Goal: Task Accomplishment & Management: Manage account settings

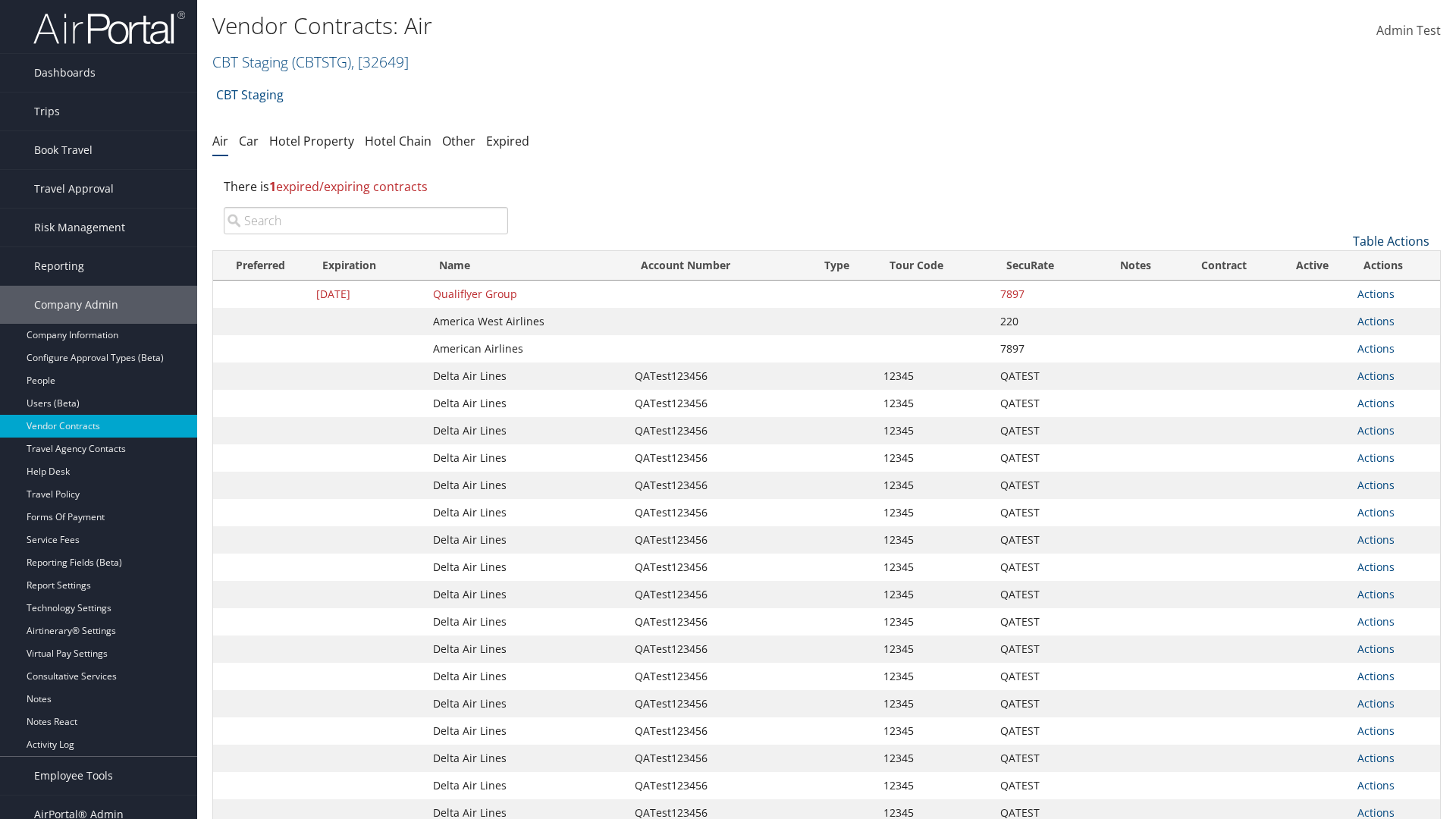
click at [1391, 242] on link "Table Actions" at bounding box center [1392, 242] width 77 height 17
click at [1340, 342] on link "Page Length" at bounding box center [1340, 342] width 200 height 26
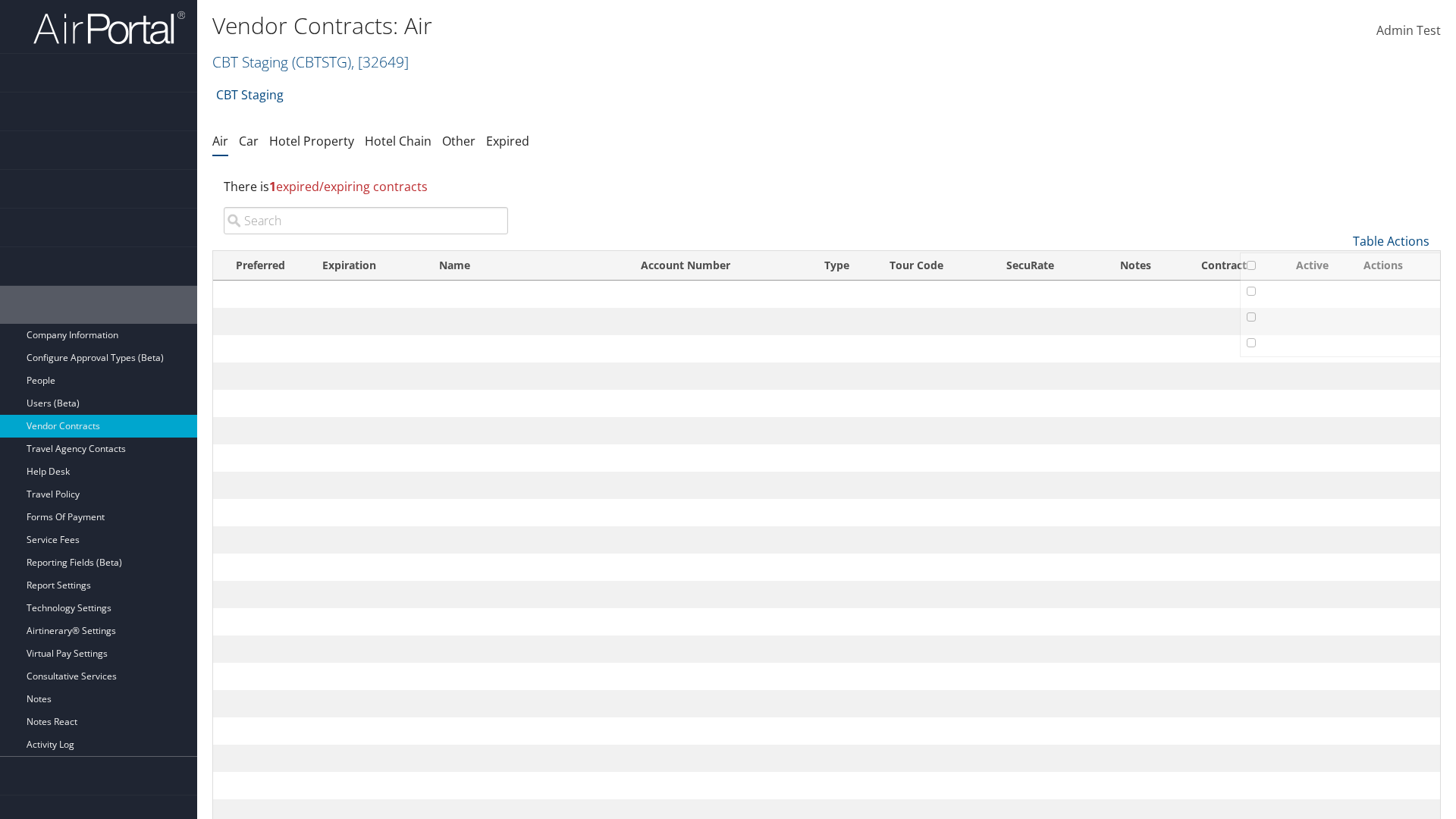
scroll to position [233, 0]
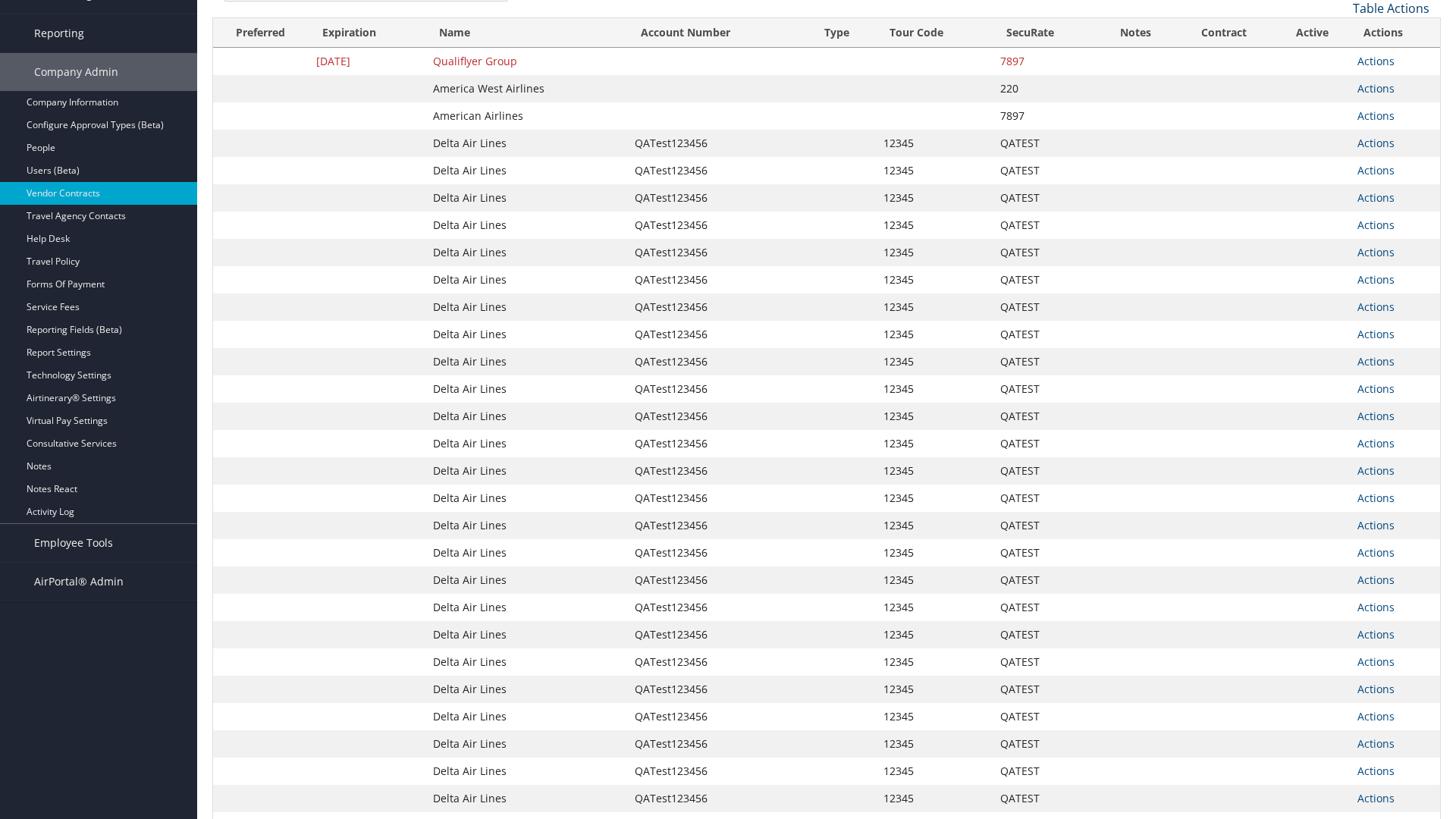
click at [1391, 17] on link "Table Actions" at bounding box center [1392, 8] width 77 height 17
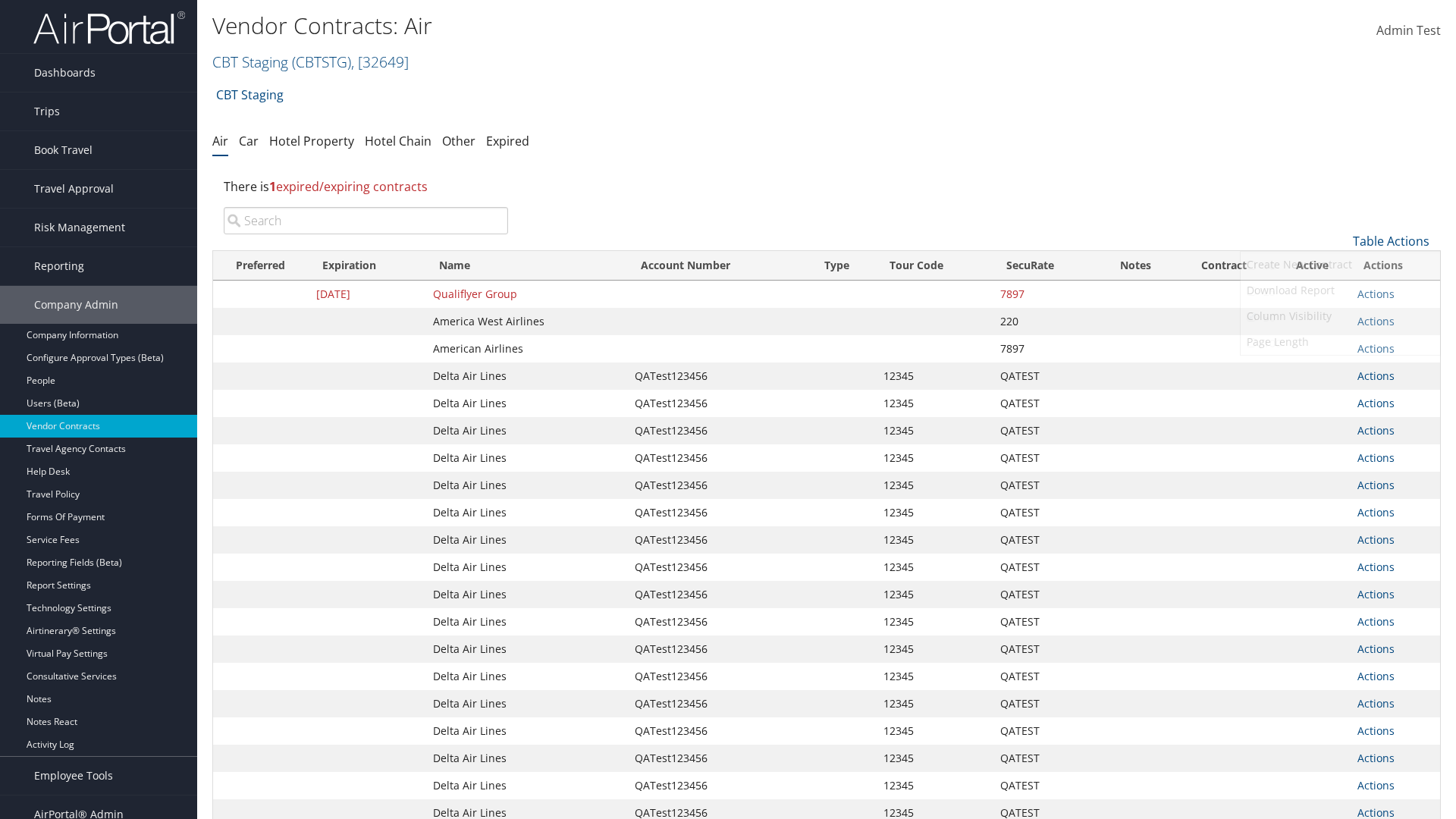
click at [1340, 343] on link "100" at bounding box center [1340, 343] width 200 height 26
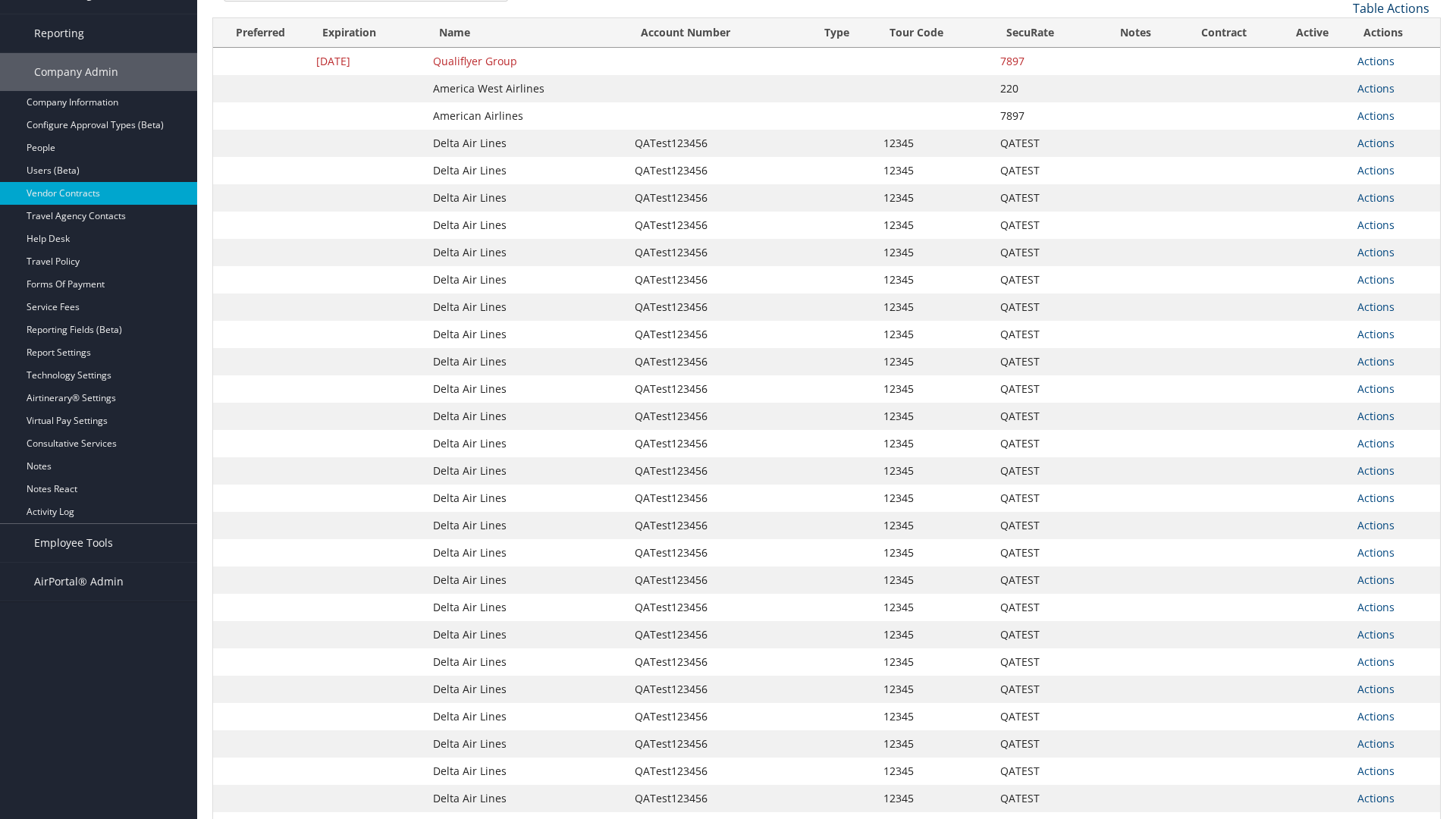
click at [1391, 17] on link "Table Actions" at bounding box center [1392, 8] width 77 height 17
click at [1340, 122] on link "Page Length" at bounding box center [1340, 109] width 200 height 26
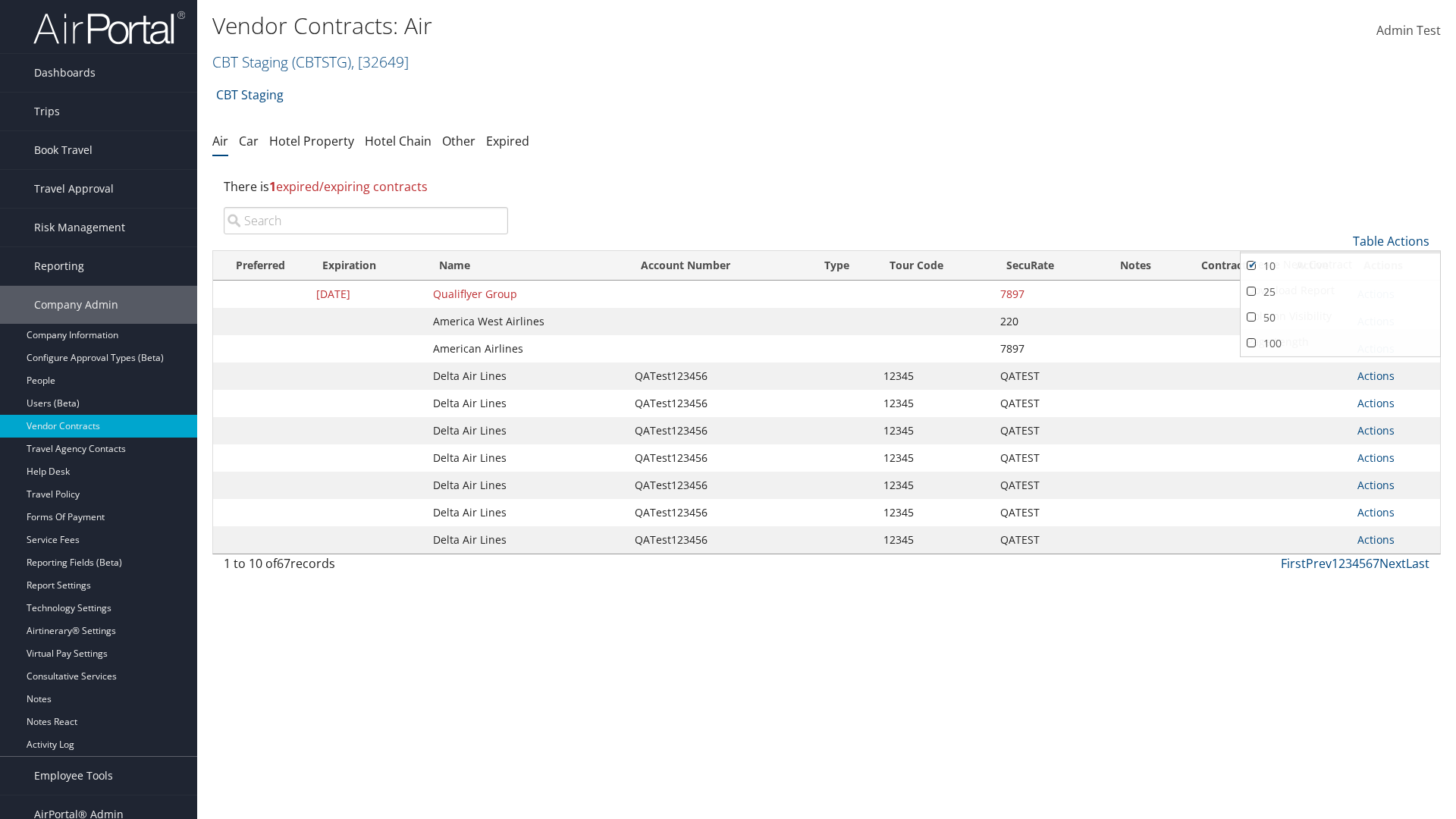
scroll to position [15, 0]
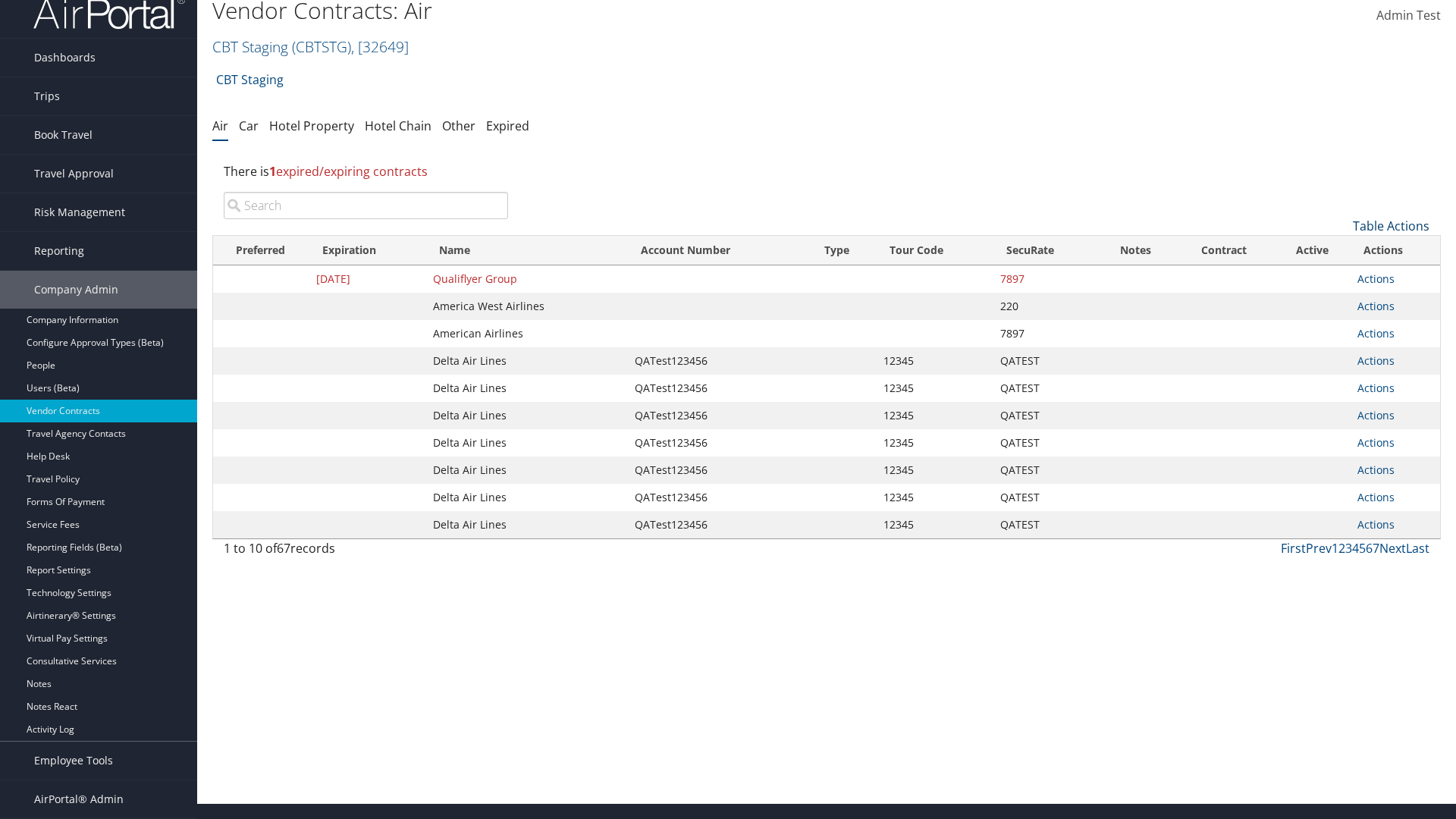
click at [1391, 234] on link "Table Actions" at bounding box center [1392, 226] width 77 height 17
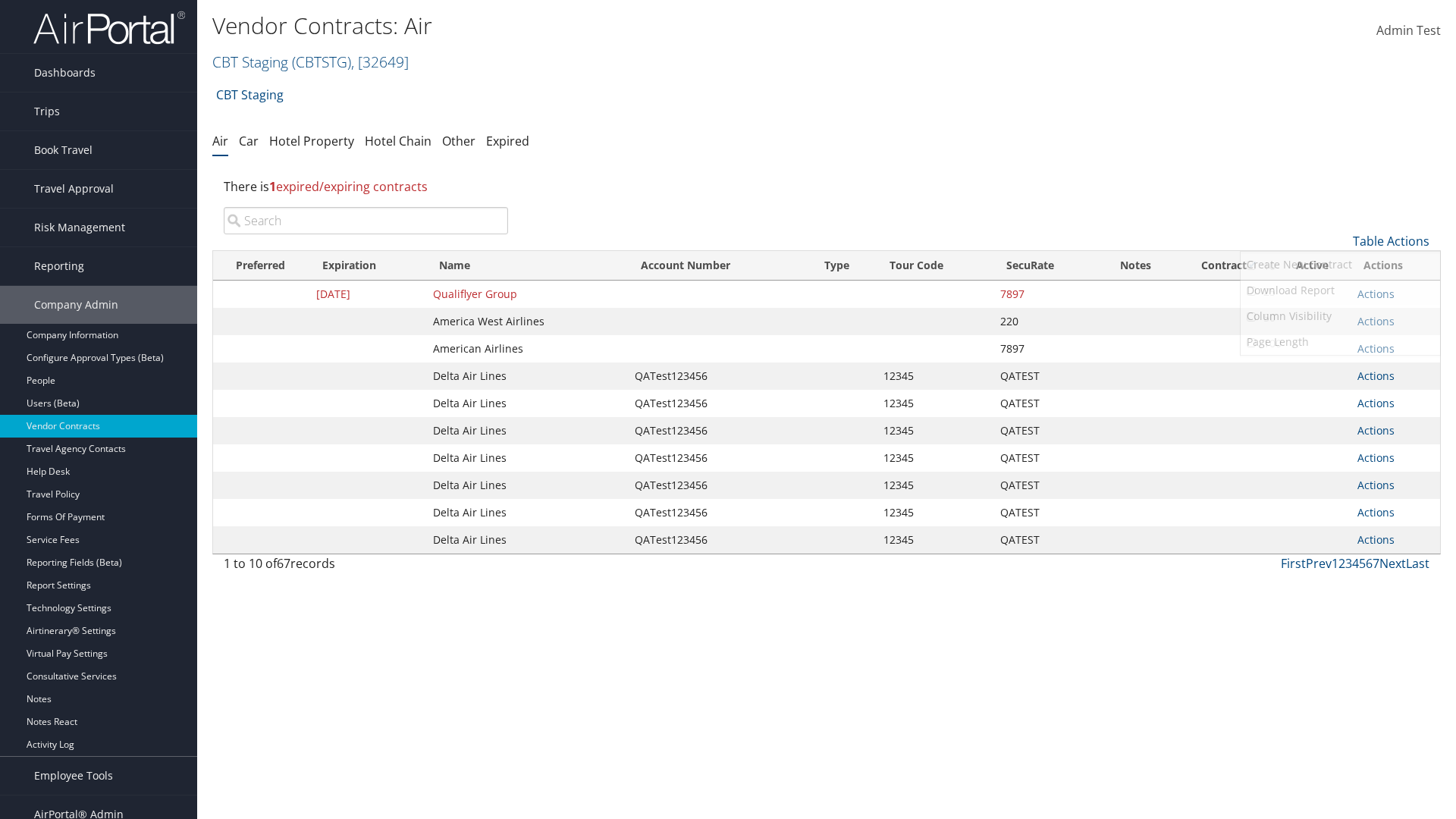
click at [1340, 292] on link "25" at bounding box center [1340, 292] width 200 height 26
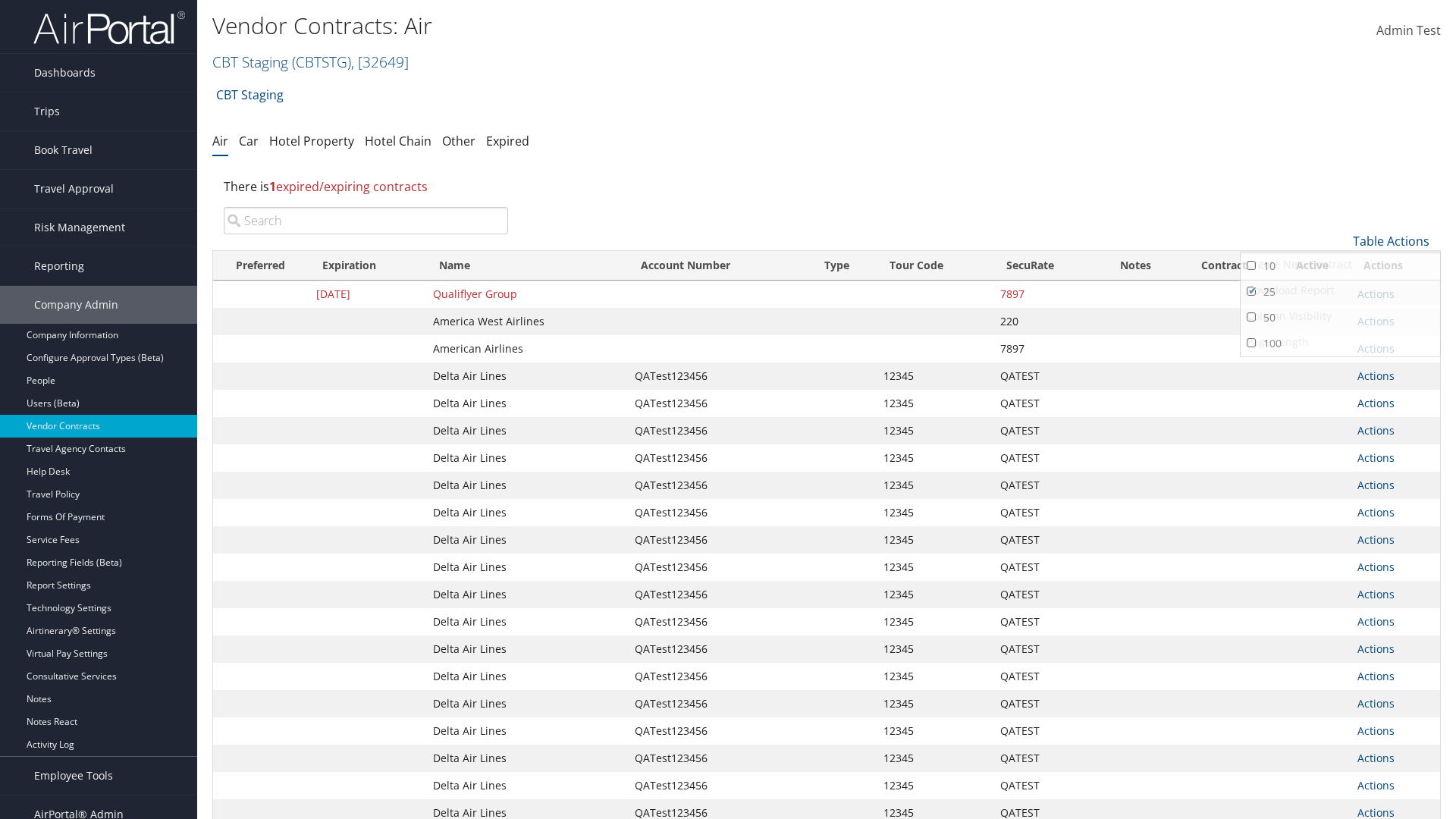
scroll to position [170, 0]
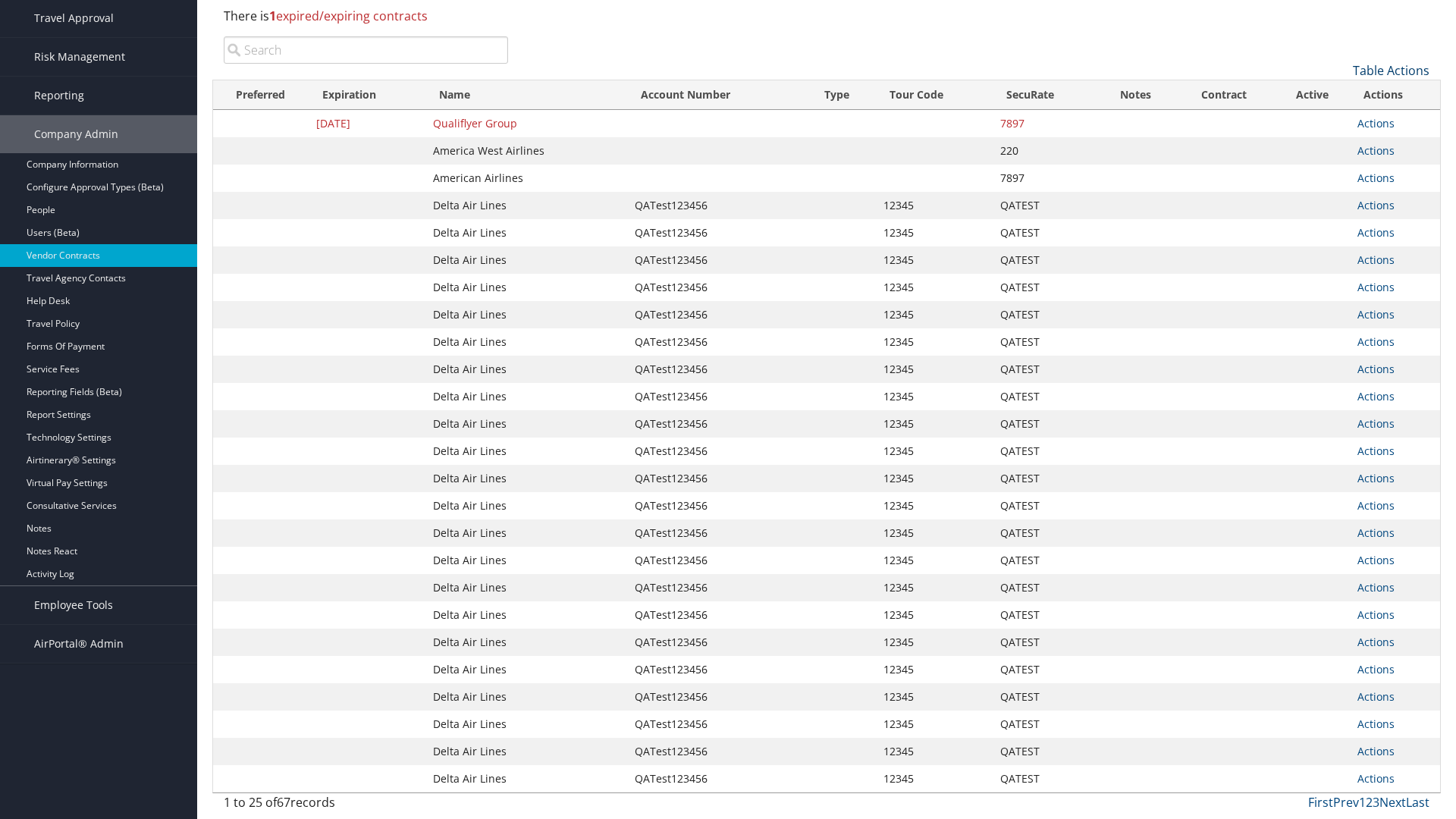
click at [1391, 79] on link "Table Actions" at bounding box center [1392, 70] width 77 height 17
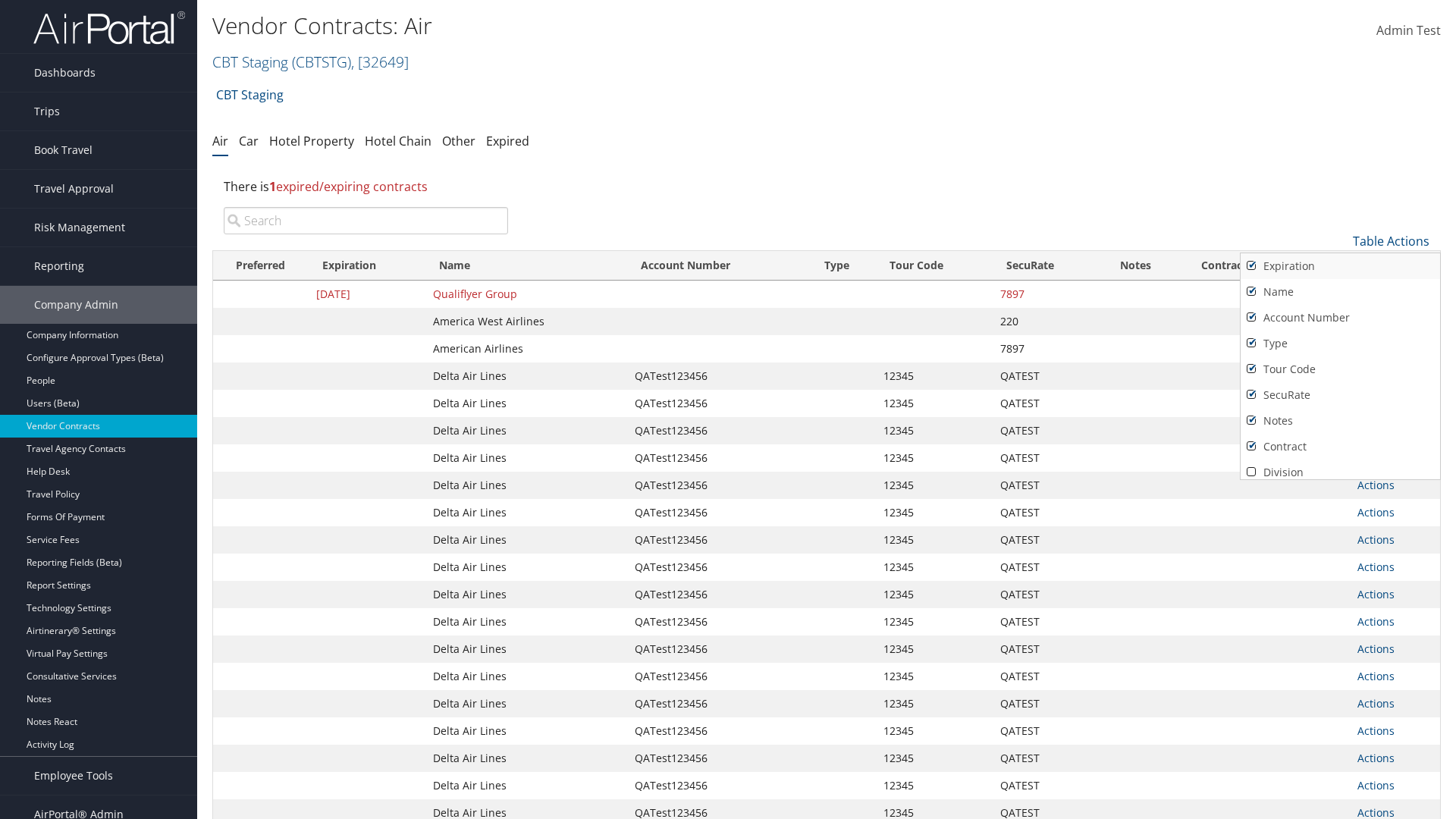
click at [1340, 266] on link "Expiration" at bounding box center [1340, 266] width 200 height 26
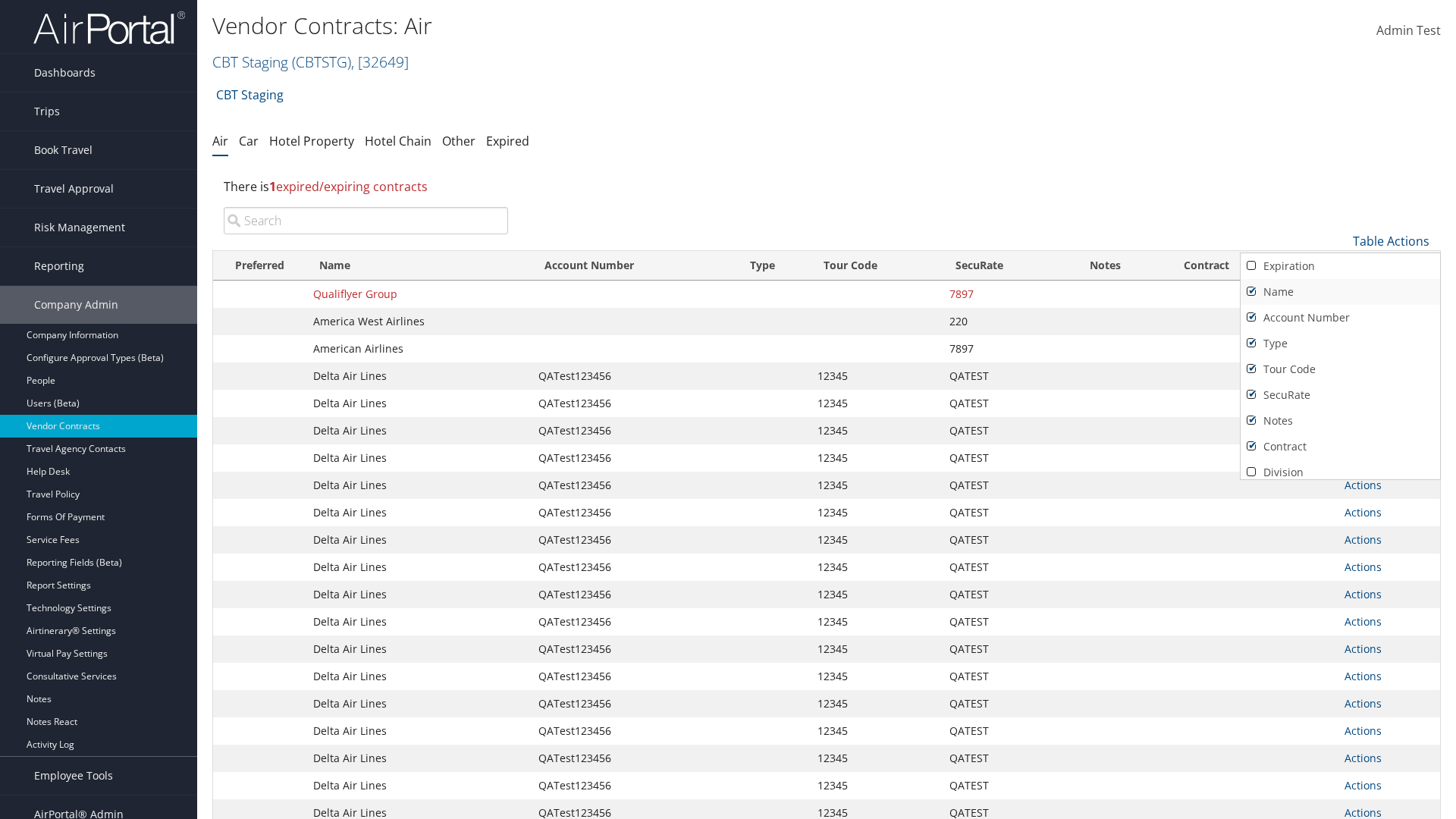
click at [1340, 292] on link "Name" at bounding box center [1340, 292] width 200 height 26
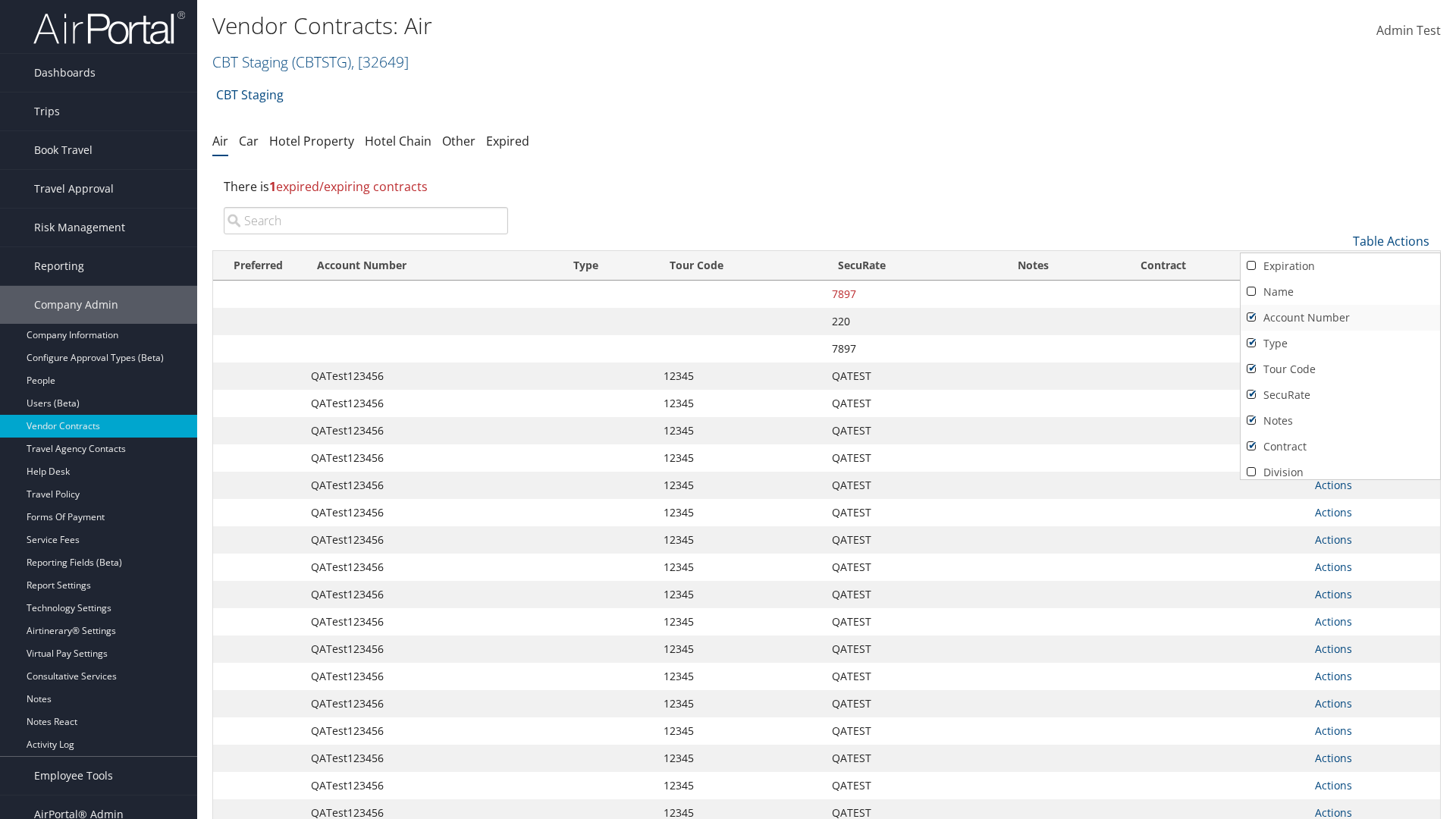
click at [1340, 318] on link "Account Number" at bounding box center [1340, 318] width 200 height 26
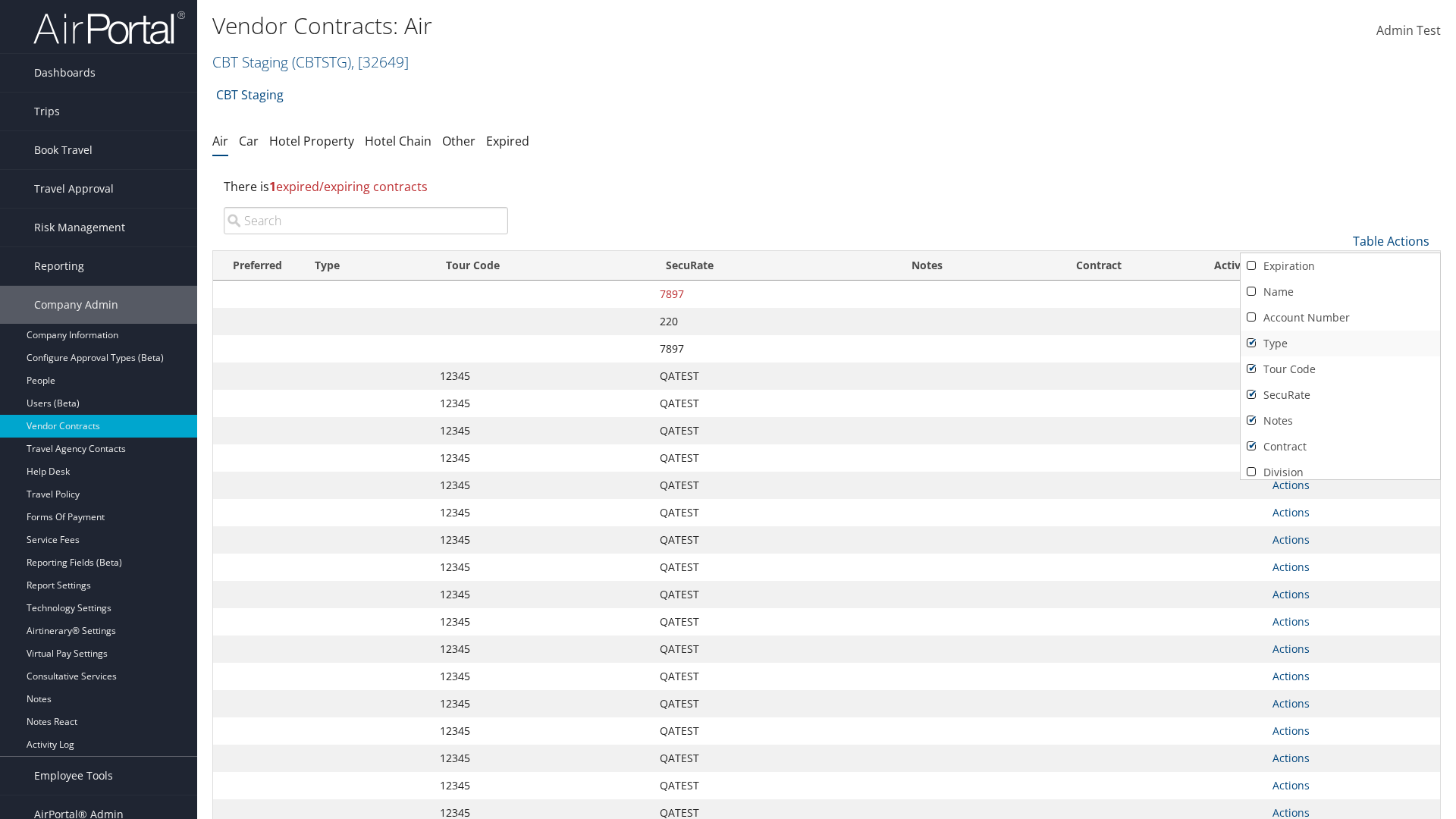
click at [1340, 343] on link "Type" at bounding box center [1340, 343] width 200 height 26
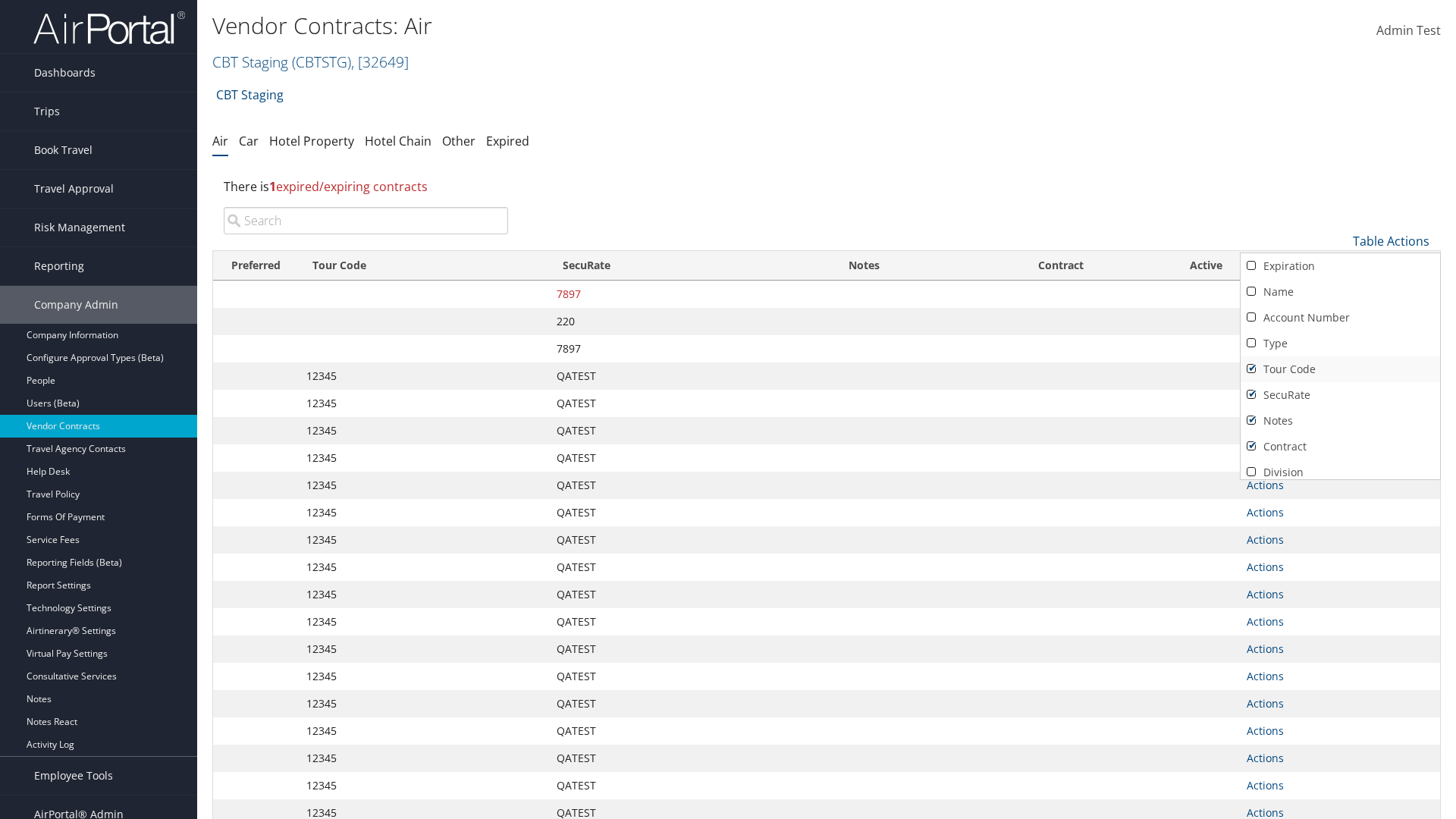
click at [1340, 369] on link "Tour Code" at bounding box center [1340, 369] width 200 height 26
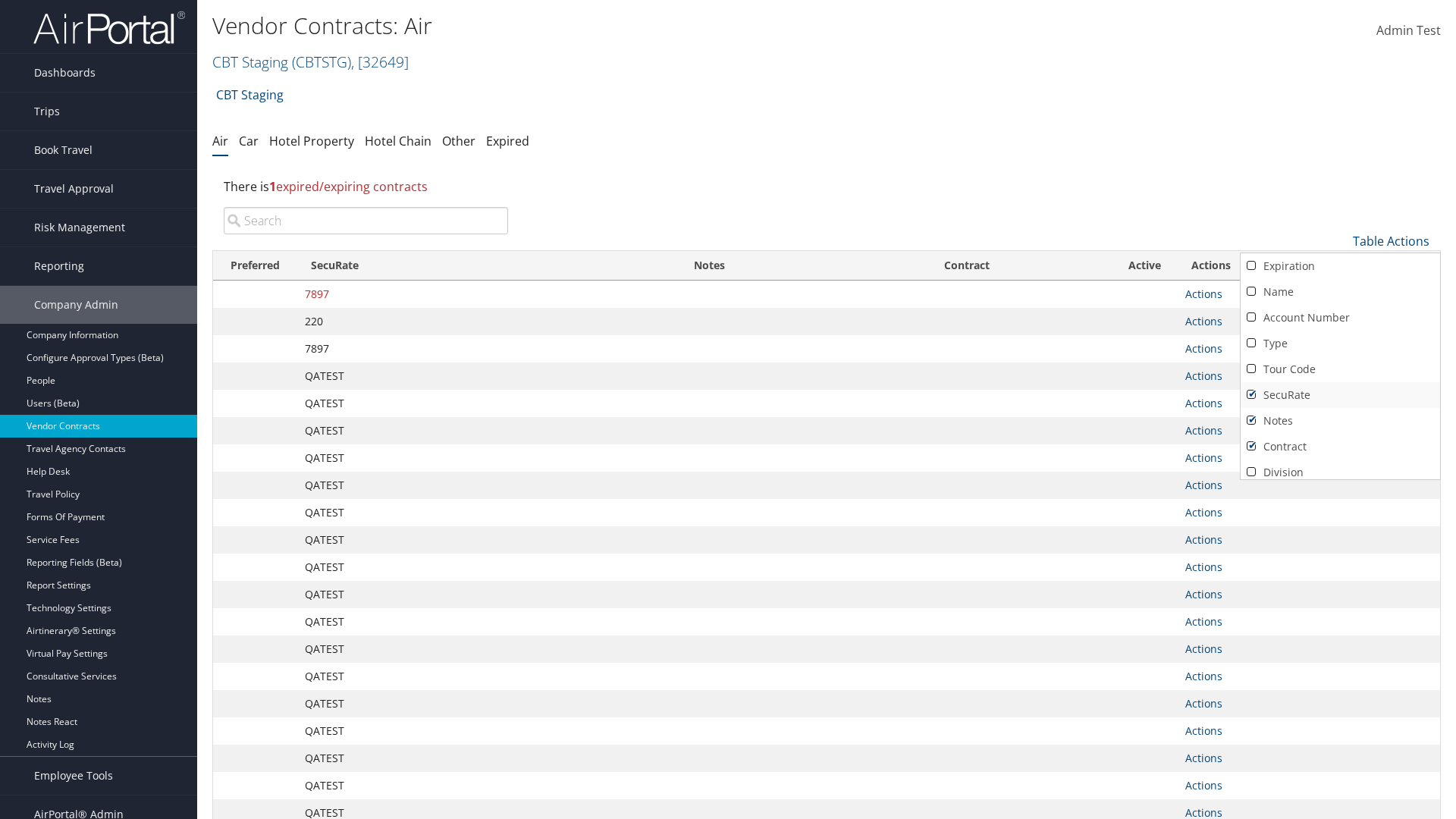
click at [1340, 395] on link "SecuRate" at bounding box center [1340, 394] width 200 height 26
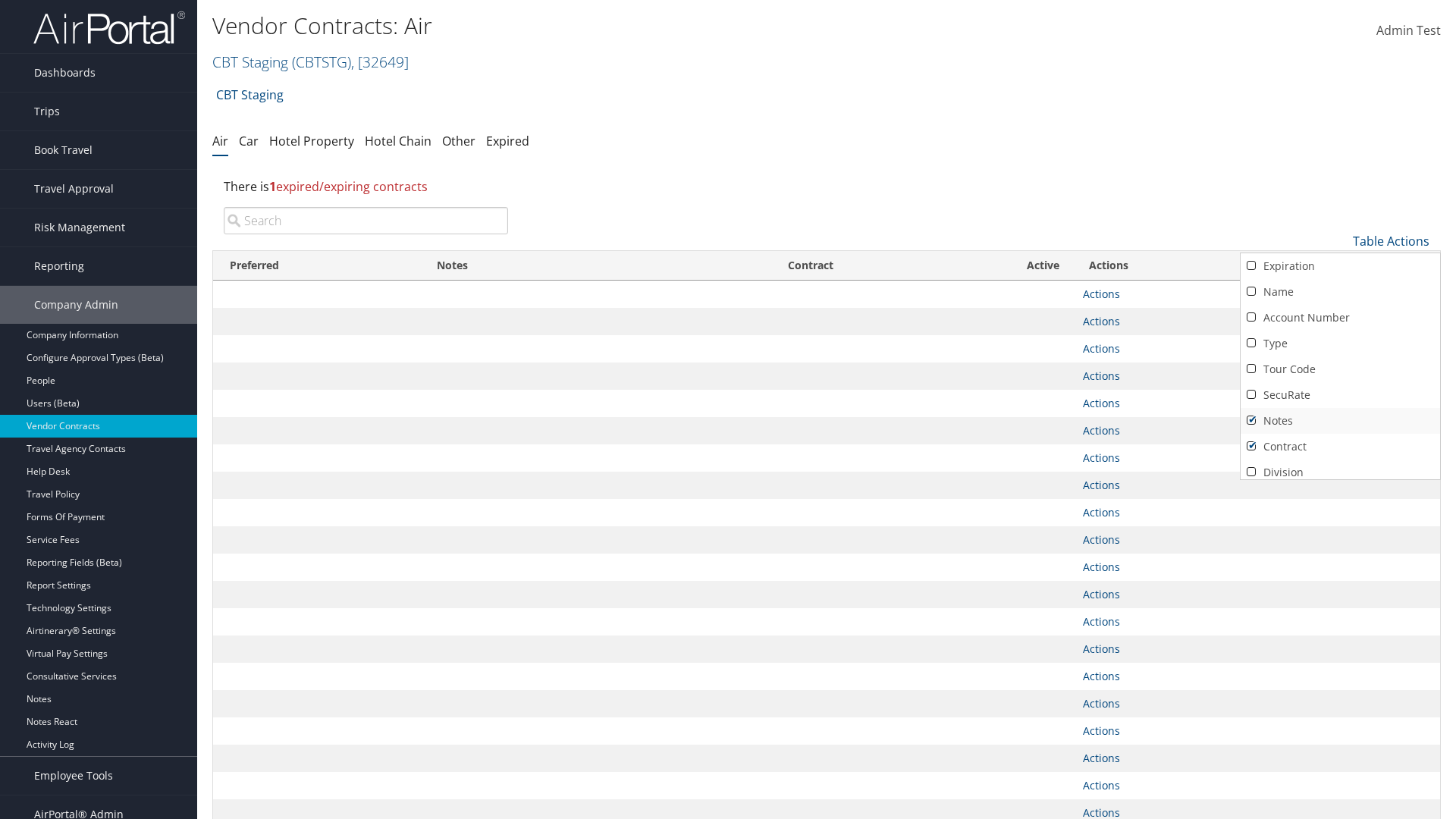
click at [1340, 421] on link "Notes" at bounding box center [1340, 420] width 200 height 26
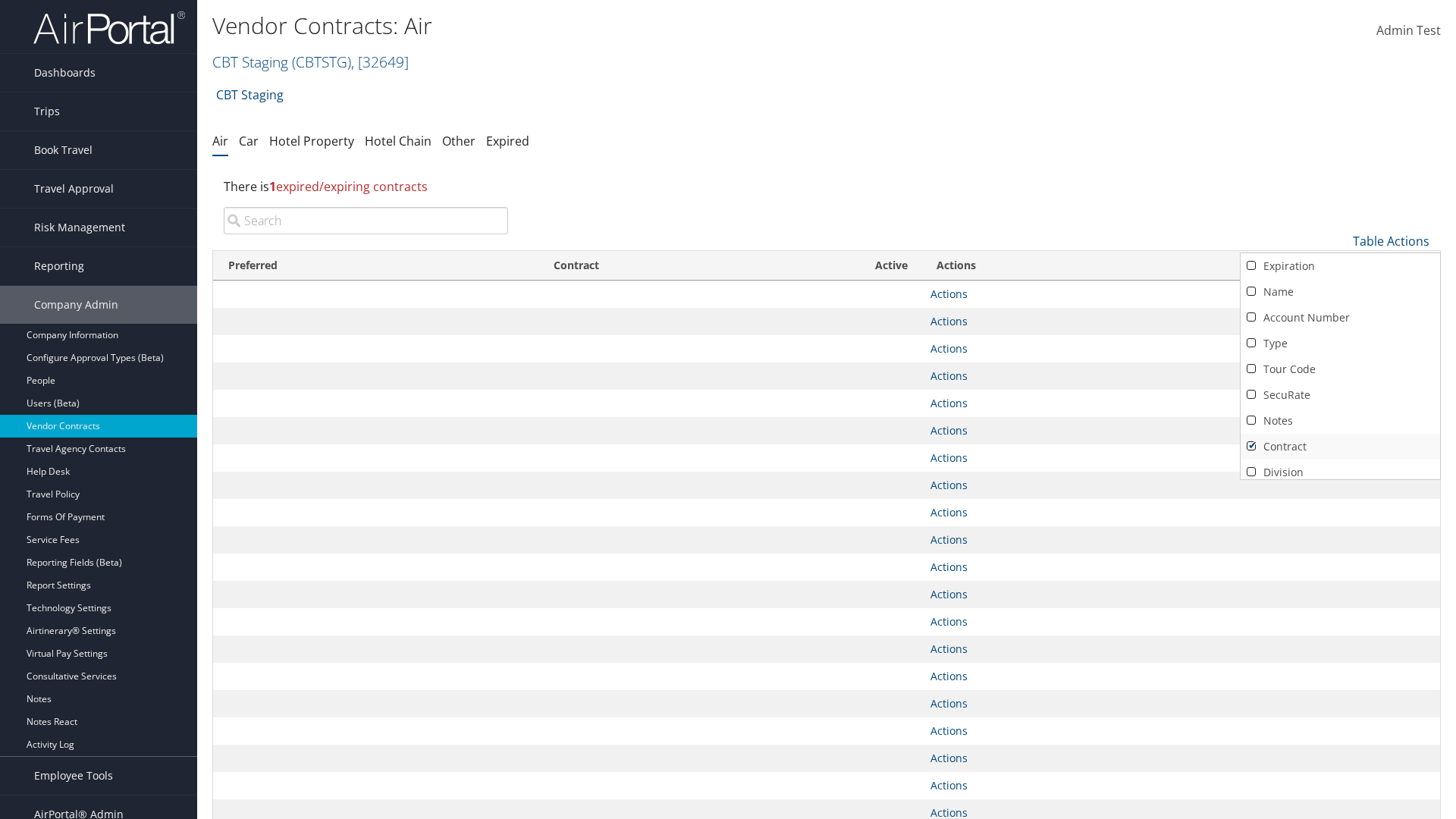
click at [1340, 446] on link "Contract" at bounding box center [1340, 446] width 200 height 26
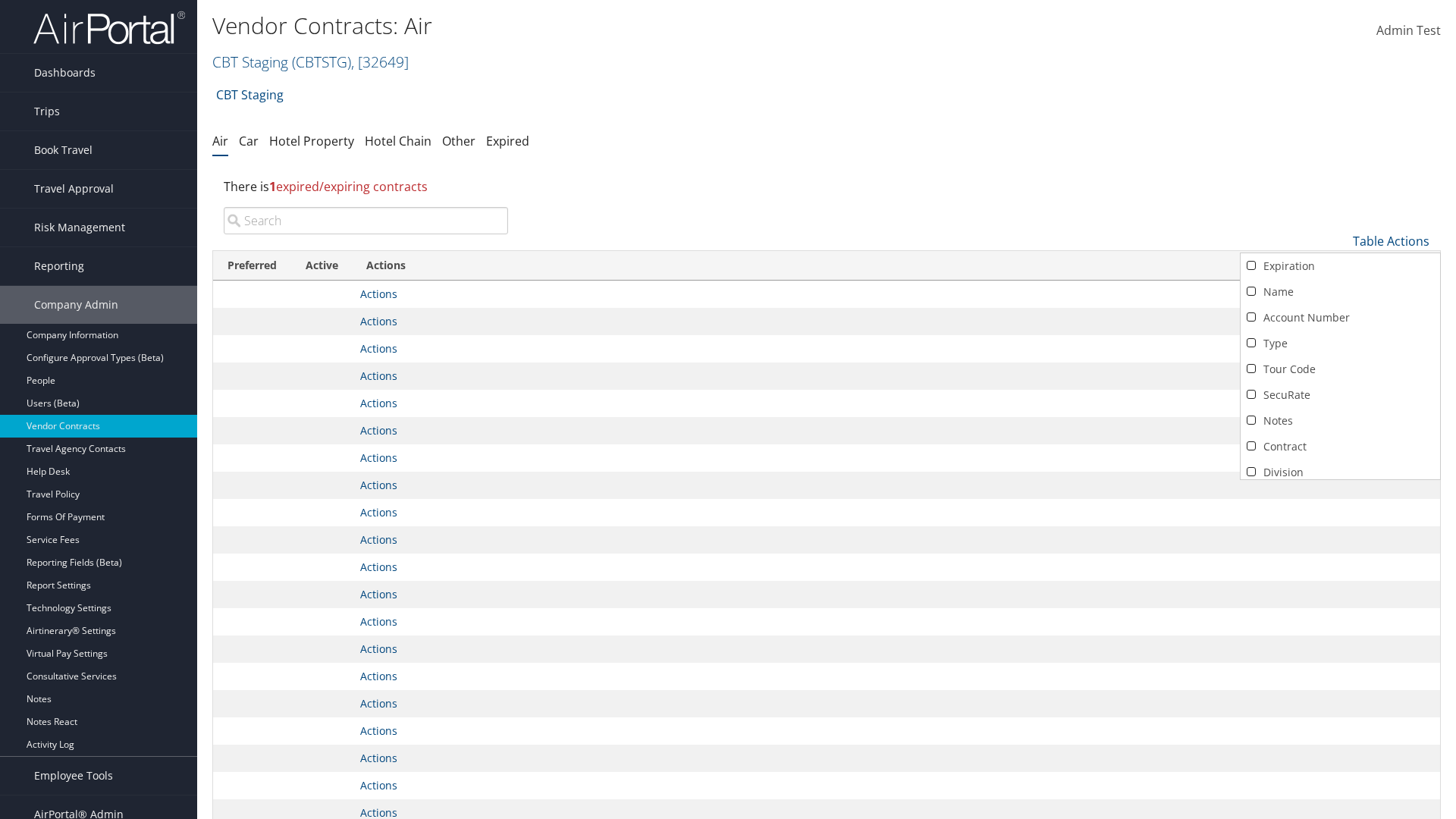
click at [1340, 486] on link "Active" at bounding box center [1340, 498] width 200 height 26
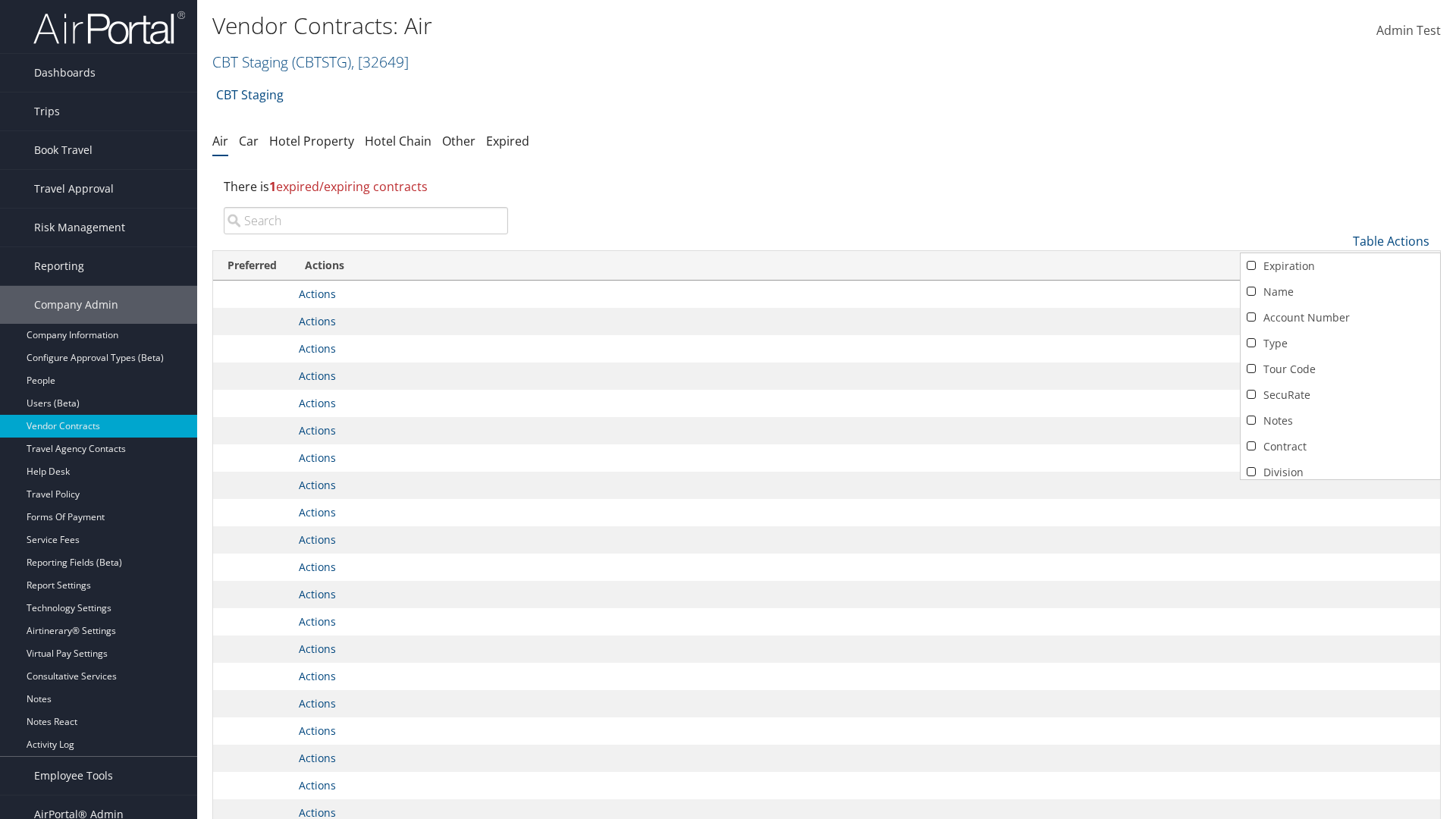
scroll to position [132, 0]
click at [1340, 147] on link "Expiration" at bounding box center [1340, 134] width 200 height 26
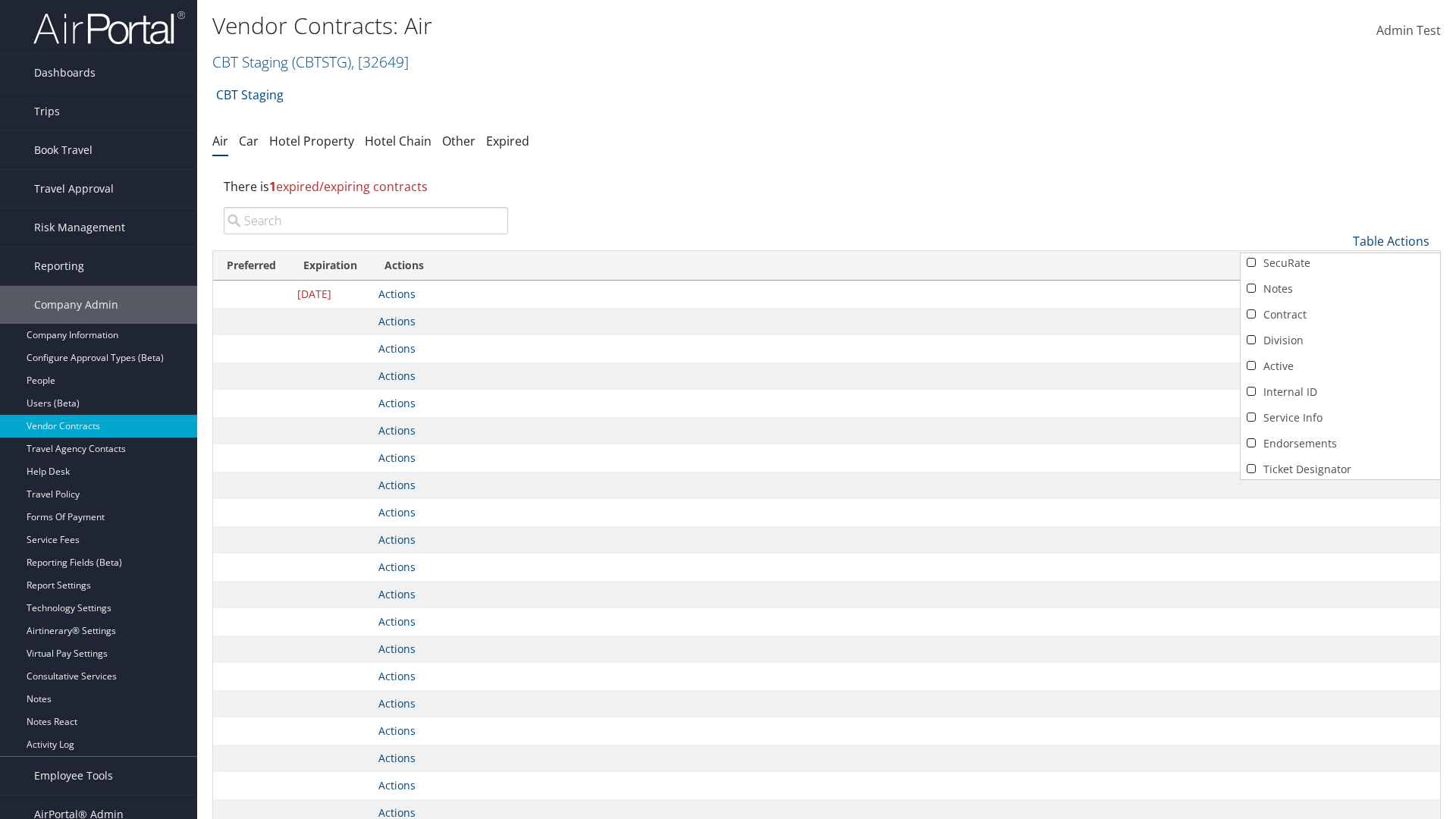
scroll to position [0, 0]
click at [1340, 292] on link "Name" at bounding box center [1340, 292] width 200 height 26
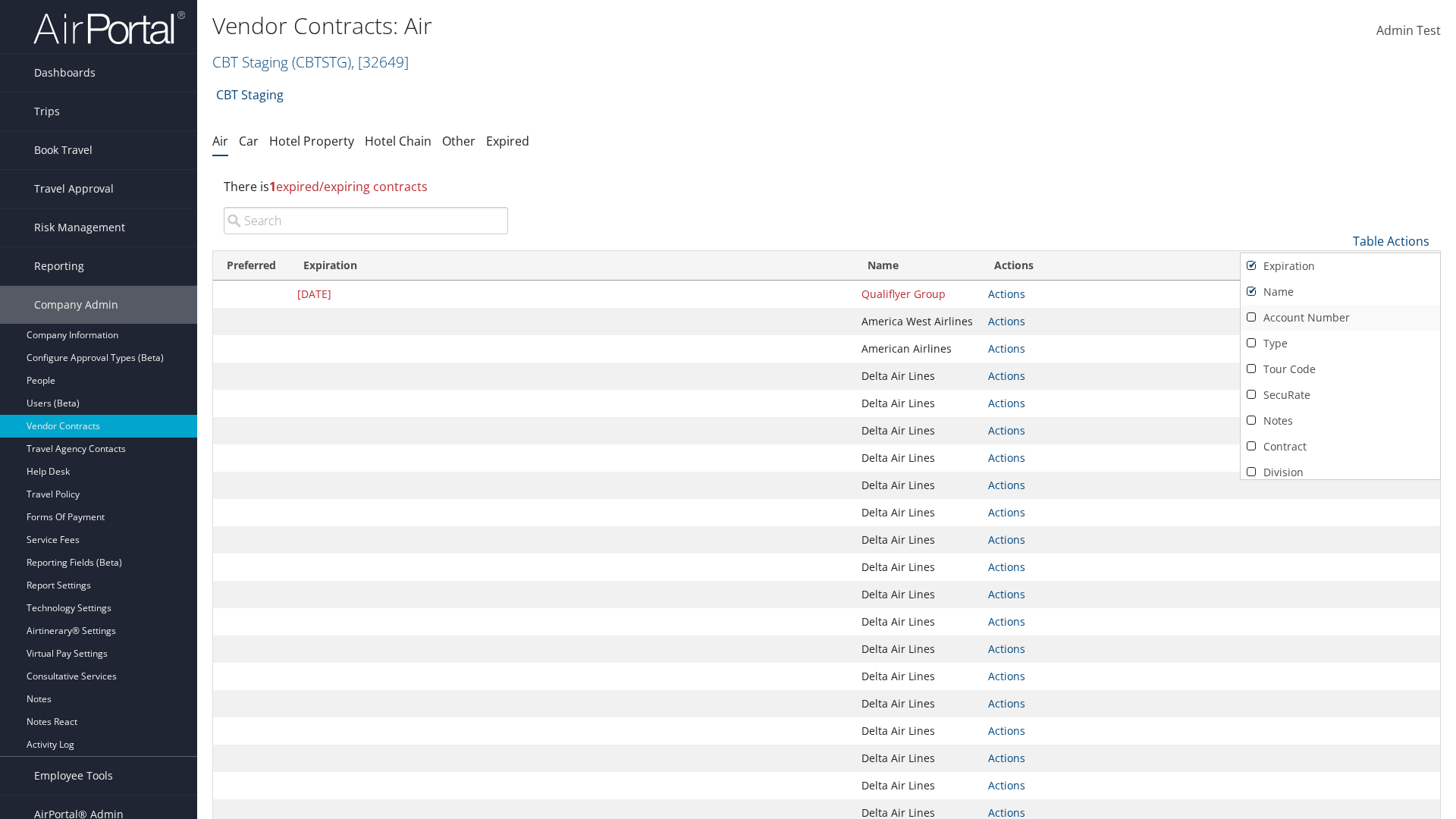
click at [1340, 318] on link "Account Number" at bounding box center [1340, 318] width 200 height 26
